Goal: Navigation & Orientation: Find specific page/section

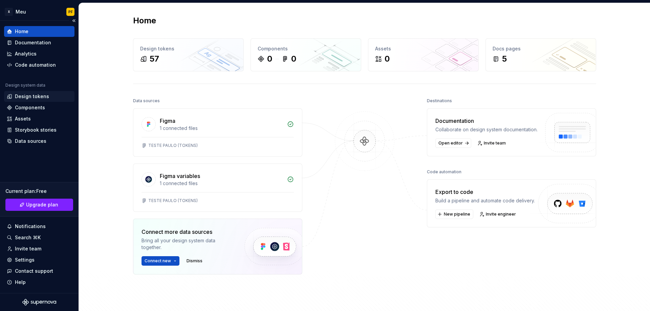
click at [35, 101] on div "Design tokens" at bounding box center [39, 96] width 70 height 11
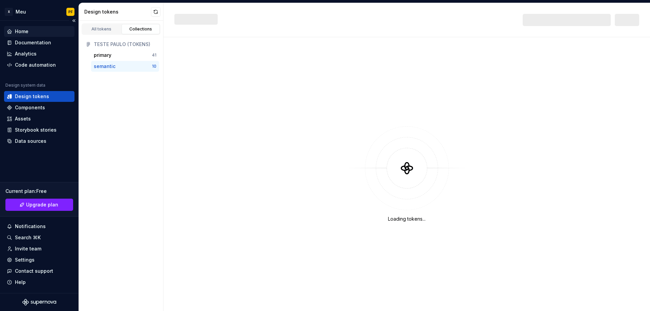
click at [26, 33] on div "Home" at bounding box center [22, 31] width 14 height 7
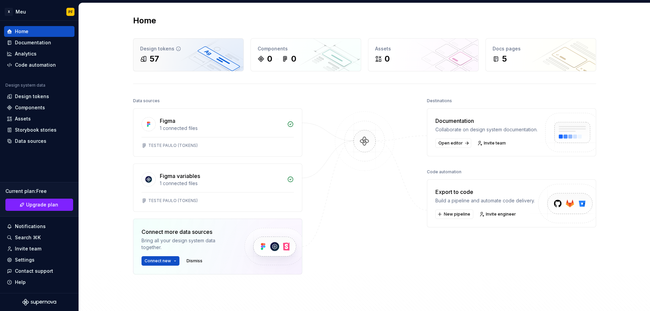
click at [141, 51] on div "Design tokens" at bounding box center [188, 48] width 96 height 7
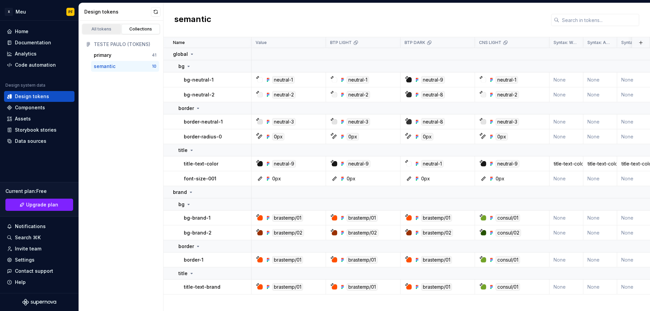
click at [105, 32] on link "All tokens" at bounding box center [101, 29] width 39 height 10
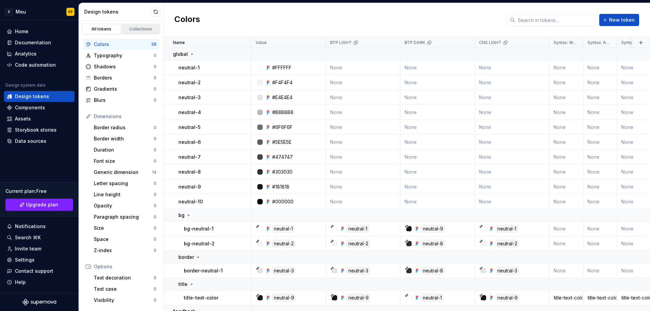
click at [143, 28] on div "Collections" at bounding box center [141, 28] width 34 height 5
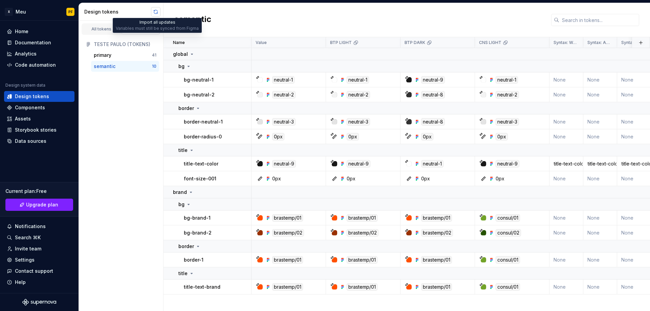
click at [155, 9] on button "button" at bounding box center [155, 11] width 9 height 9
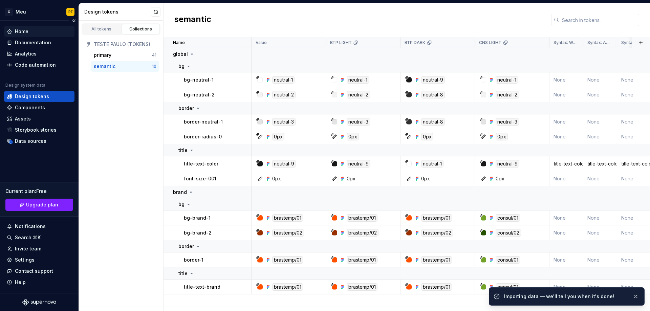
click at [24, 30] on div "Home" at bounding box center [22, 31] width 14 height 7
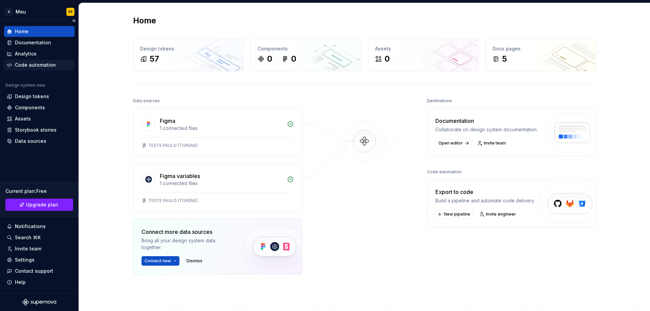
click at [45, 66] on div "Code automation" at bounding box center [35, 65] width 41 height 7
